Goal: Task Accomplishment & Management: Manage account settings

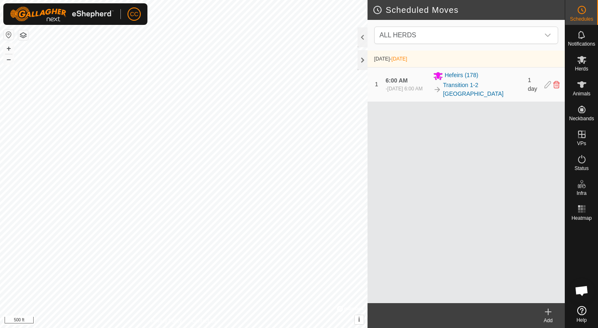
scroll to position [430, 0]
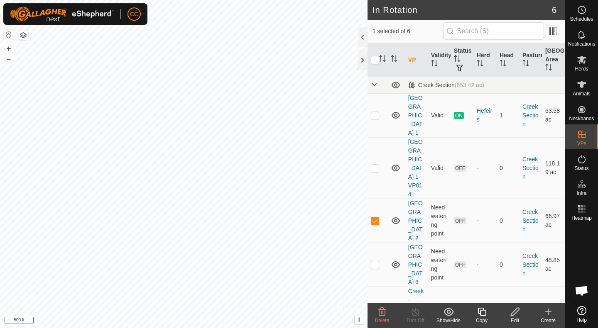
click at [413, 203] on link "[GEOGRAPHIC_DATA] 2" at bounding box center [415, 221] width 15 height 42
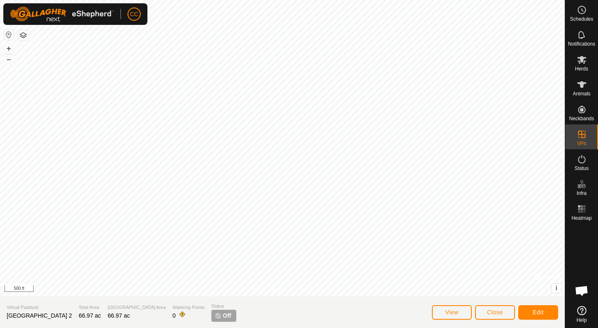
click at [538, 320] on div "Edit" at bounding box center [538, 313] width 40 height 20
click at [539, 311] on span "Edit" at bounding box center [537, 312] width 11 height 7
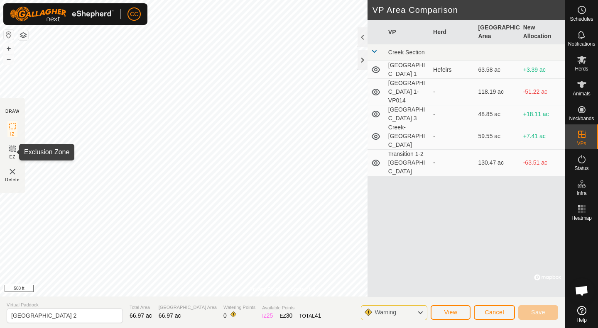
click at [12, 150] on icon at bounding box center [12, 149] width 5 height 5
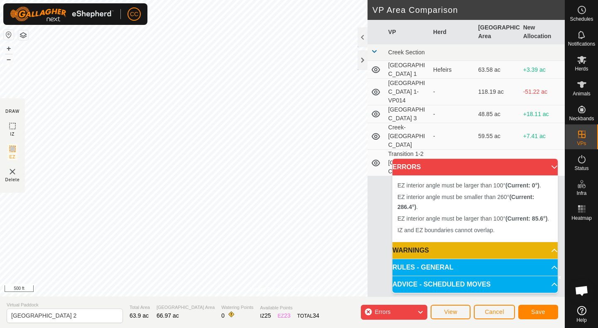
click at [417, 313] on icon at bounding box center [420, 312] width 7 height 11
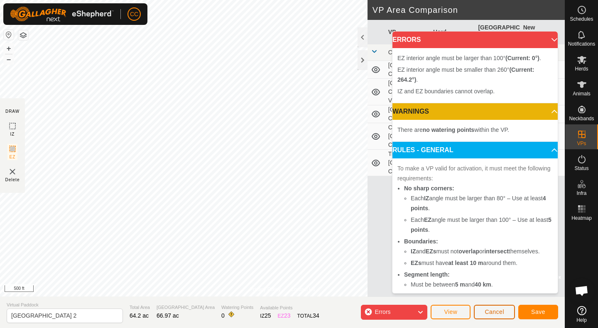
click at [488, 309] on span "Cancel" at bounding box center [494, 312] width 20 height 7
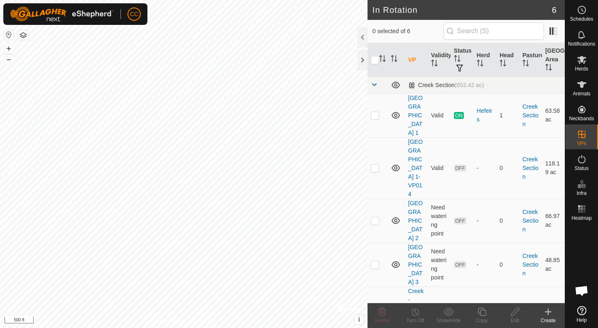
click at [411, 162] on link "[GEOGRAPHIC_DATA] 1-VP014" at bounding box center [415, 168] width 15 height 59
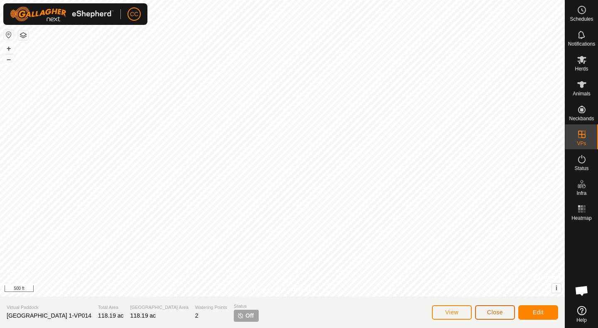
click at [495, 316] on button "Close" at bounding box center [495, 312] width 40 height 15
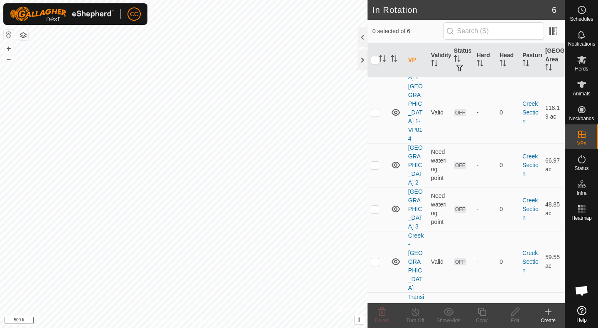
scroll to position [63, 0]
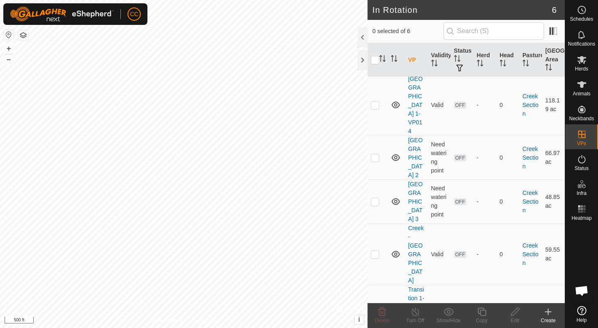
click at [412, 286] on link "Transition 1-2 [GEOGRAPHIC_DATA]" at bounding box center [416, 320] width 16 height 68
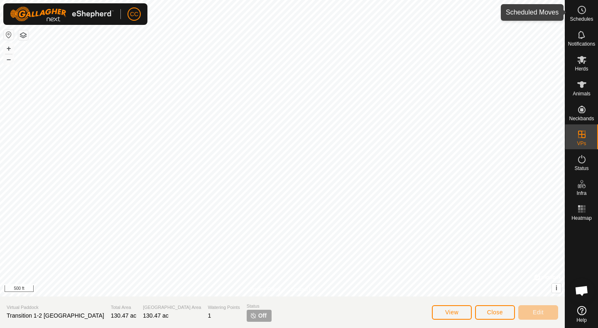
click at [584, 19] on span "Schedules" at bounding box center [580, 19] width 23 height 5
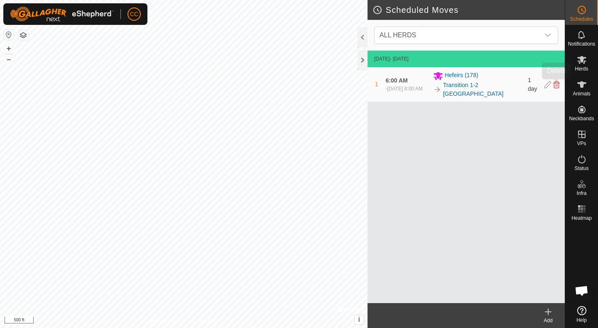
click at [557, 88] on icon at bounding box center [556, 84] width 7 height 7
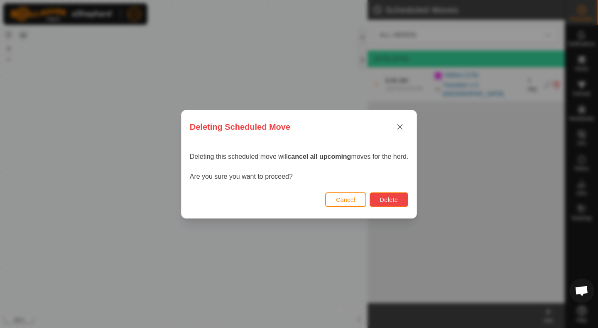
click at [397, 200] on span "Delete" at bounding box center [389, 200] width 18 height 7
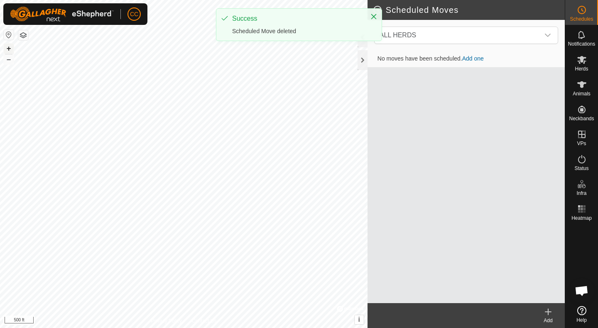
click at [11, 49] on button "+" at bounding box center [9, 49] width 10 height 10
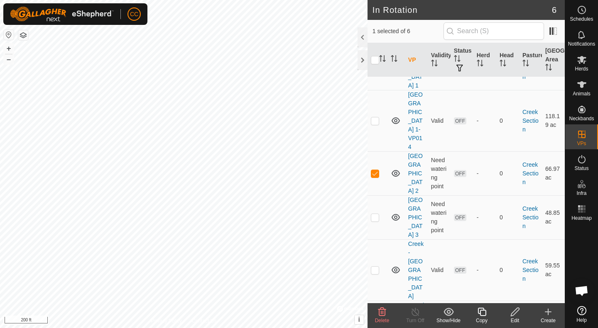
scroll to position [63, 0]
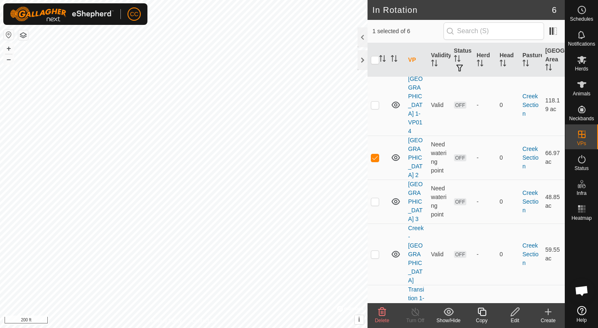
click at [412, 286] on link "Transition 1-2 [GEOGRAPHIC_DATA]" at bounding box center [416, 320] width 16 height 68
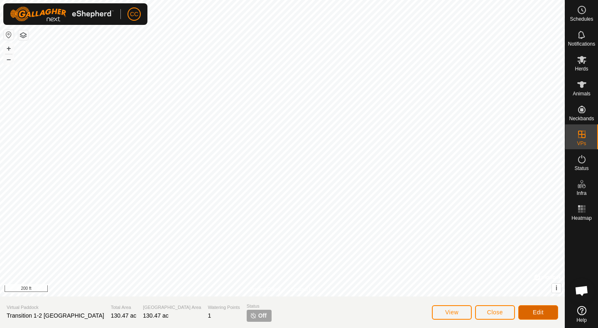
click at [539, 314] on span "Edit" at bounding box center [537, 312] width 11 height 7
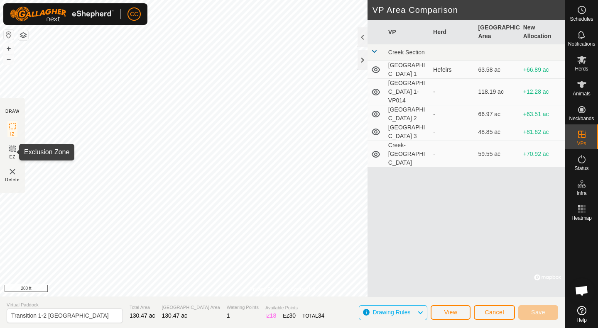
click at [10, 147] on icon at bounding box center [12, 149] width 10 height 10
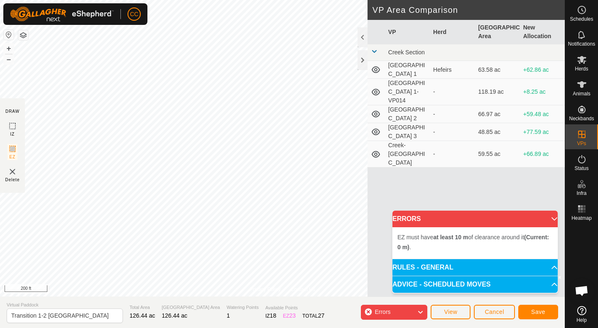
click at [12, 171] on img at bounding box center [12, 172] width 10 height 10
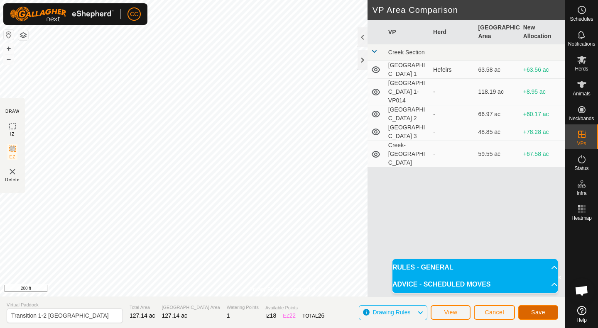
click at [542, 313] on span "Save" at bounding box center [538, 312] width 14 height 7
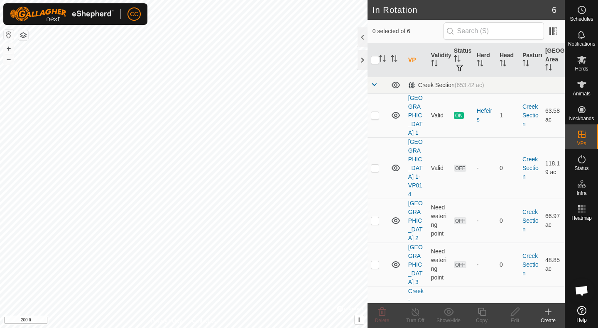
checkbox input "true"
drag, startPoint x: 580, startPoint y: 11, endPoint x: 579, endPoint y: 57, distance: 46.1
click at [581, 11] on icon at bounding box center [581, 10] width 10 height 10
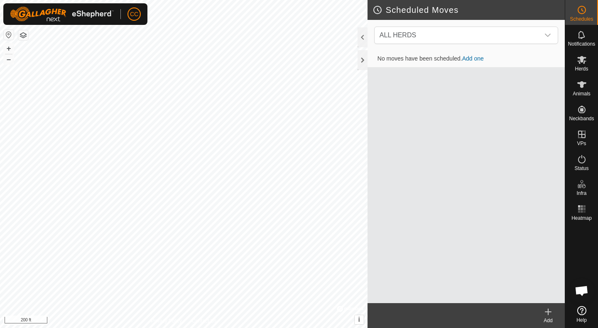
click at [482, 40] on span "ALL HERDS" at bounding box center [457, 35] width 163 height 17
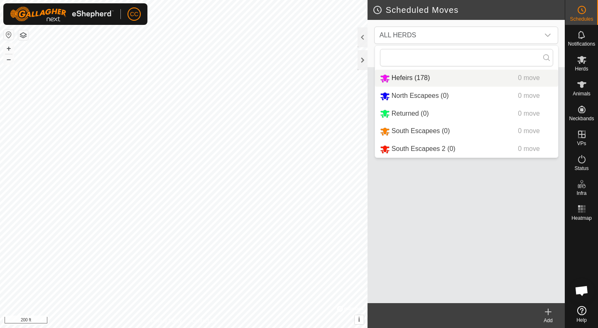
click at [432, 81] on div "Hefeirs (178) 0 move" at bounding box center [466, 78] width 173 height 10
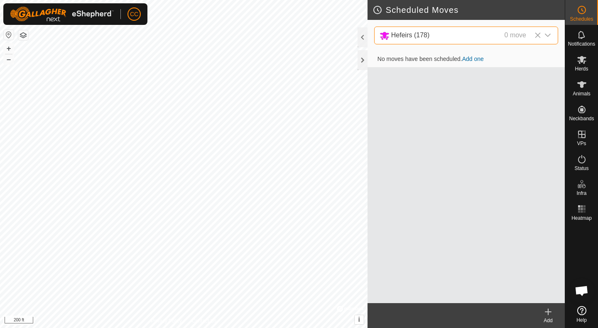
click at [475, 34] on div "Hefeirs (178) 0 move" at bounding box center [454, 35] width 150 height 10
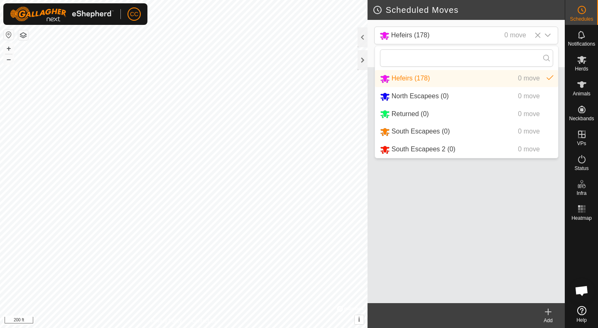
click at [437, 76] on li "Hefeirs (178) 0 move" at bounding box center [466, 78] width 183 height 17
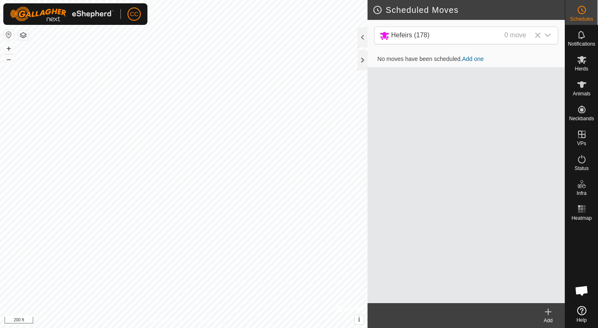
click at [478, 58] on link "Add one" at bounding box center [473, 59] width 22 height 7
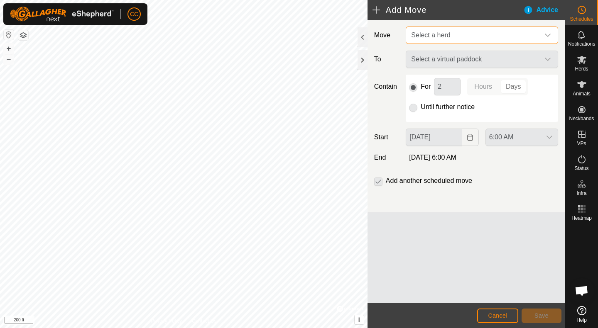
click at [464, 35] on span "Select a herd" at bounding box center [474, 35] width 132 height 17
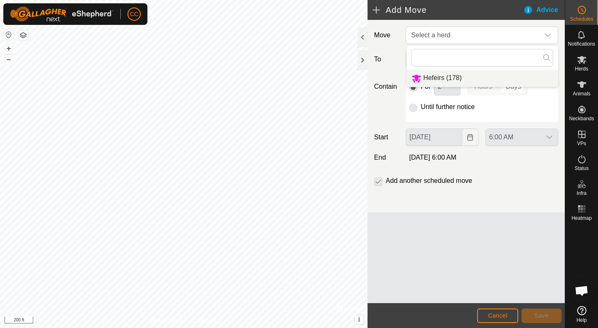
click at [455, 78] on li "Hefeirs (178)" at bounding box center [481, 78] width 151 height 17
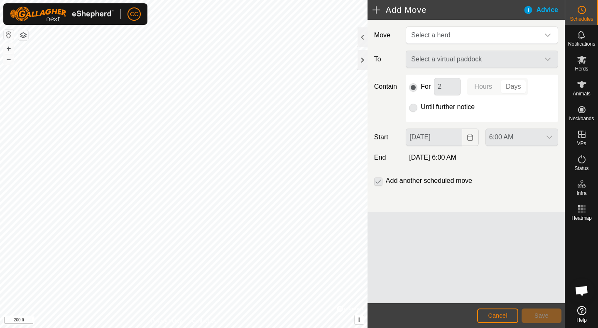
click at [455, 74] on span "Hefeirs (178)" at bounding box center [442, 71] width 38 height 6
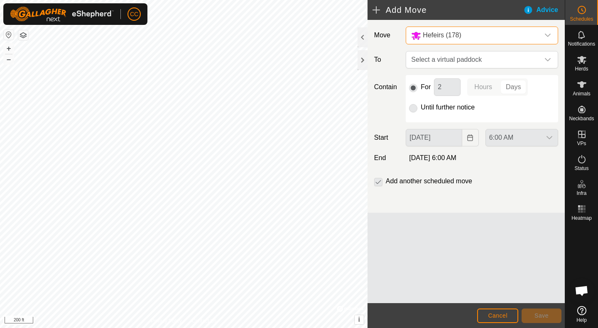
click at [479, 61] on span "Select a virtual paddock" at bounding box center [474, 59] width 132 height 17
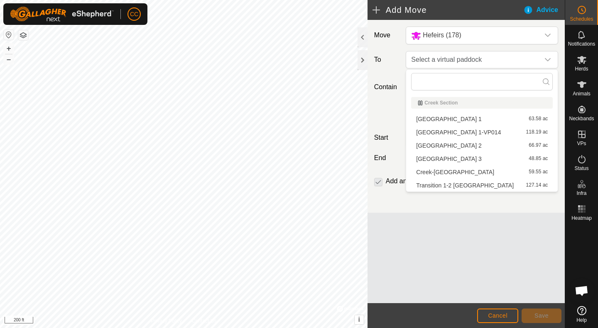
click at [450, 186] on li "Transition 1-2 [GEOGRAPHIC_DATA] 127.14 ac" at bounding box center [482, 185] width 142 height 12
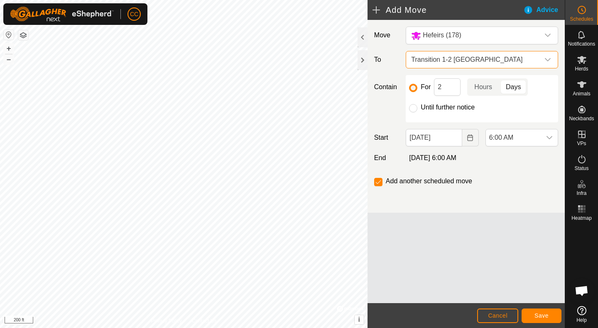
click at [411, 109] on input "Until further notice" at bounding box center [413, 108] width 8 height 8
radio input "true"
checkbox input "false"
click at [412, 85] on input "For" at bounding box center [413, 88] width 8 height 8
radio input "true"
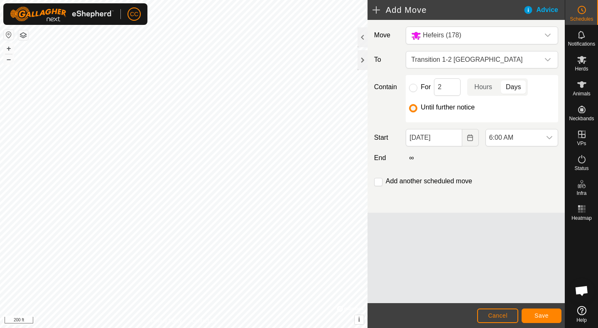
checkbox input "true"
drag, startPoint x: 447, startPoint y: 85, endPoint x: 432, endPoint y: 87, distance: 15.4
click at [432, 87] on div "For 2 Hours Days" at bounding box center [482, 86] width 146 height 17
type input "12"
click at [480, 86] on p-togglebutton "Hours" at bounding box center [483, 86] width 32 height 17
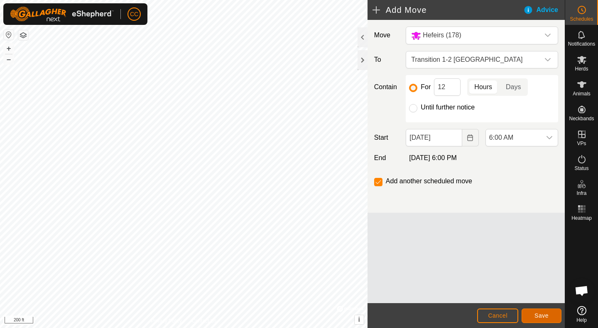
click at [532, 311] on button "Save" at bounding box center [541, 316] width 40 height 15
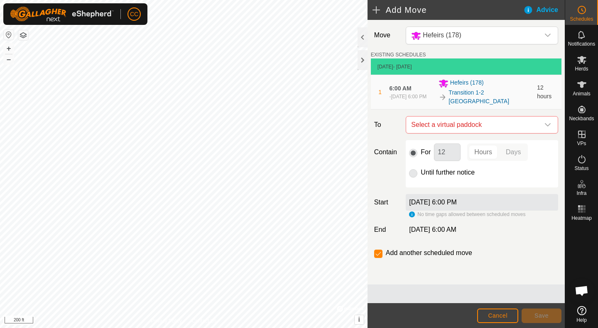
click at [550, 127] on icon "dropdown trigger" at bounding box center [547, 125] width 7 height 7
click at [468, 170] on li "No results found" at bounding box center [481, 167] width 151 height 17
click at [491, 317] on span "Cancel" at bounding box center [498, 316] width 20 height 7
